Goal: Communication & Community: Share content

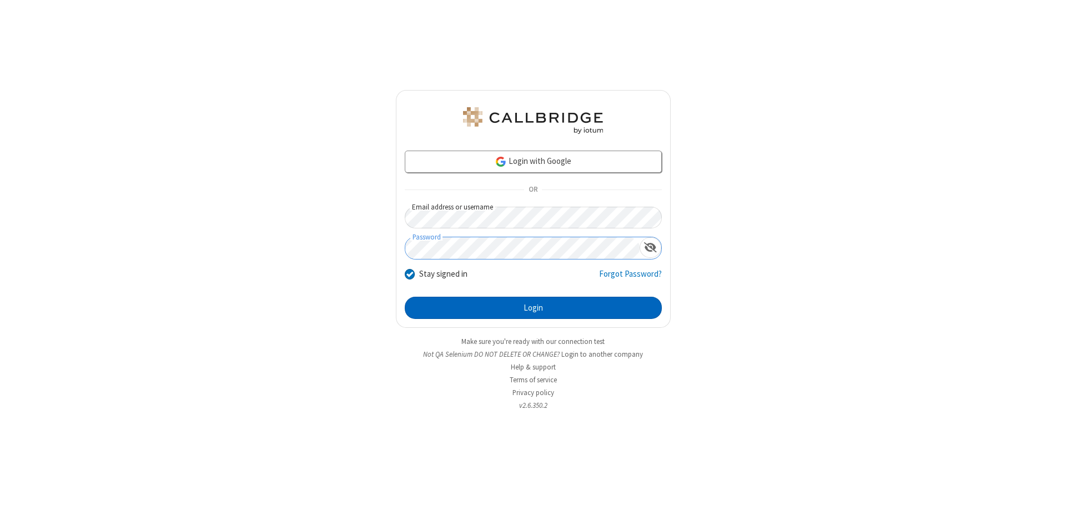
click at [533, 308] on button "Login" at bounding box center [533, 308] width 257 height 22
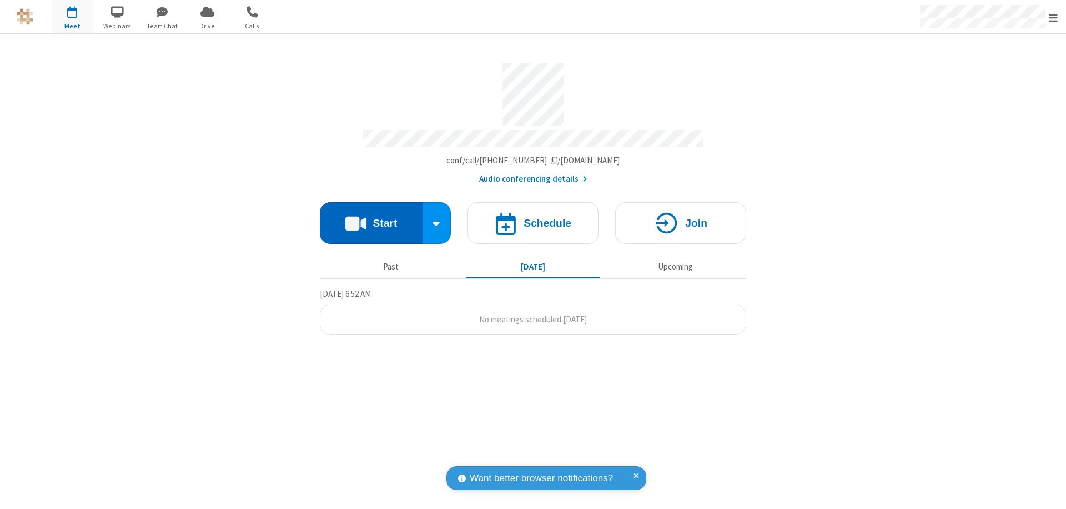
click at [371, 218] on button "Start" at bounding box center [371, 223] width 103 height 42
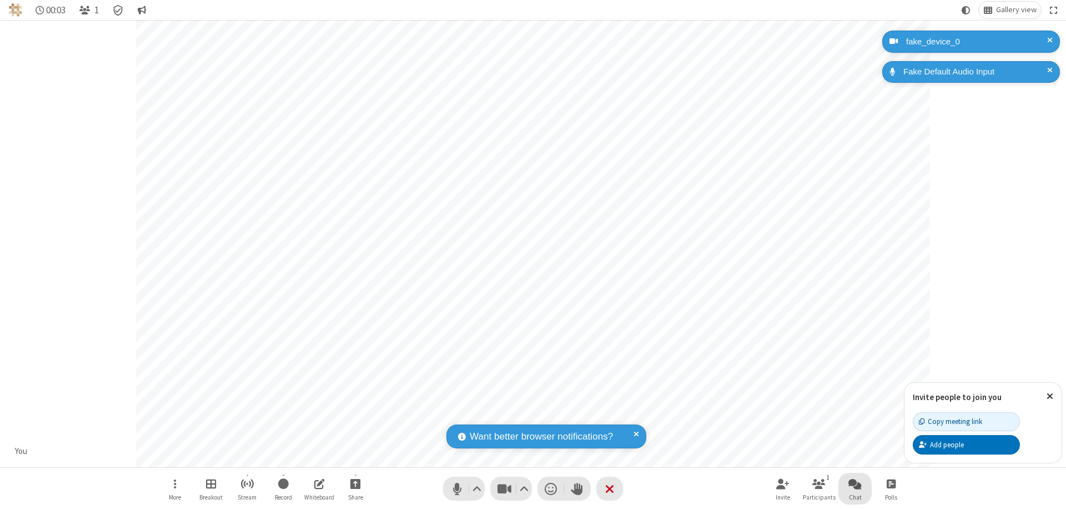
click at [855, 483] on span "Open chat" at bounding box center [855, 484] width 13 height 14
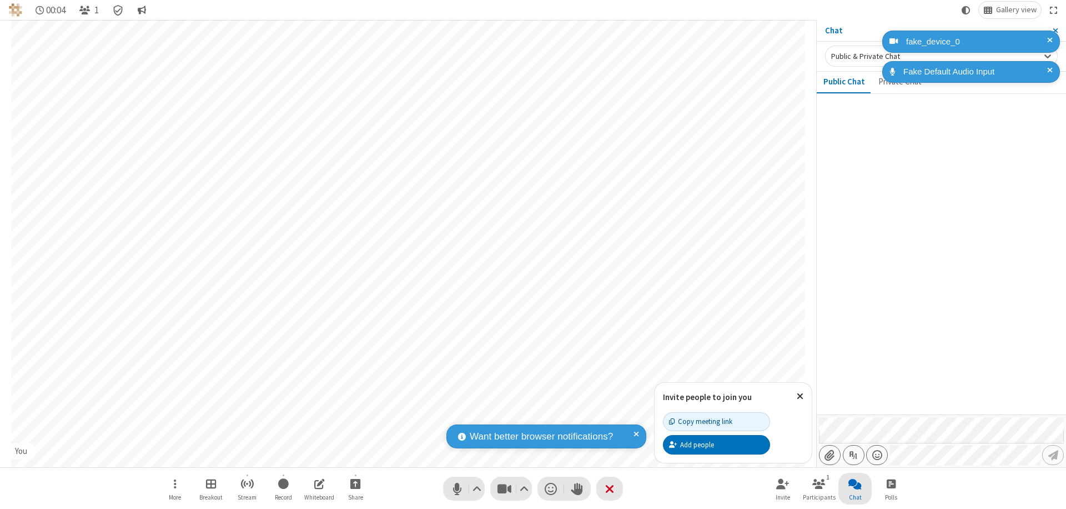
type input "C:\fakepath\doc_test.docx"
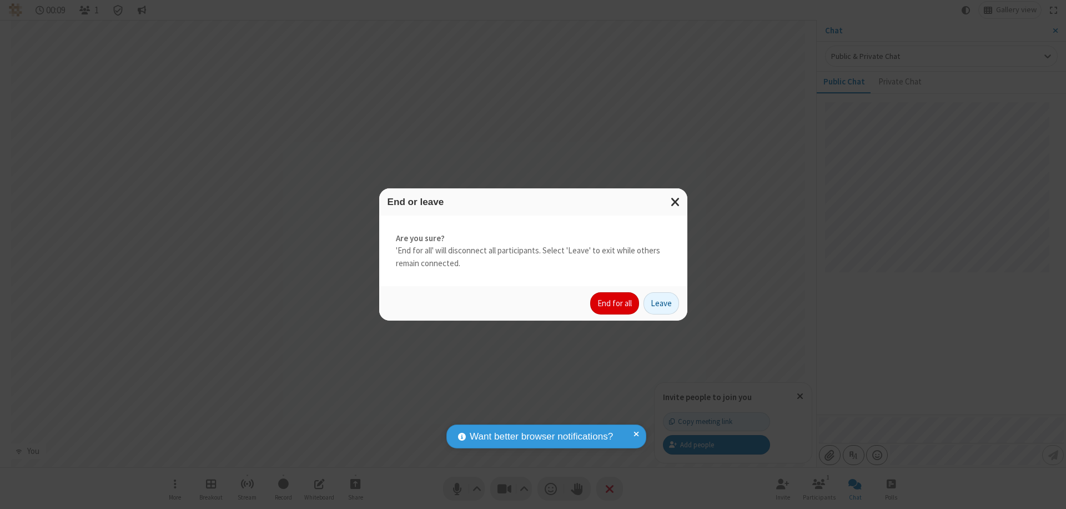
click at [615, 303] on button "End for all" at bounding box center [614, 303] width 49 height 22
